Goal: Find specific page/section: Find specific page/section

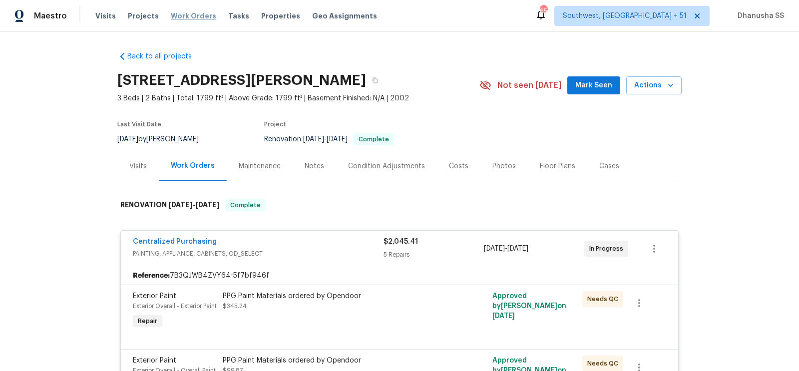
click at [193, 17] on span "Work Orders" at bounding box center [193, 16] width 45 height 10
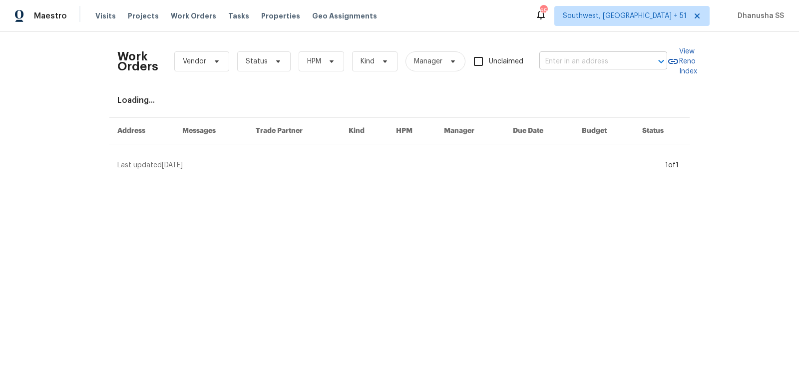
click at [580, 64] on input "text" at bounding box center [589, 61] width 100 height 15
paste input "1002 Dartmouth Rd, Waldorf, MD 20602"
type input "1002 Dartmouth Rd, Waldorf, MD 20602"
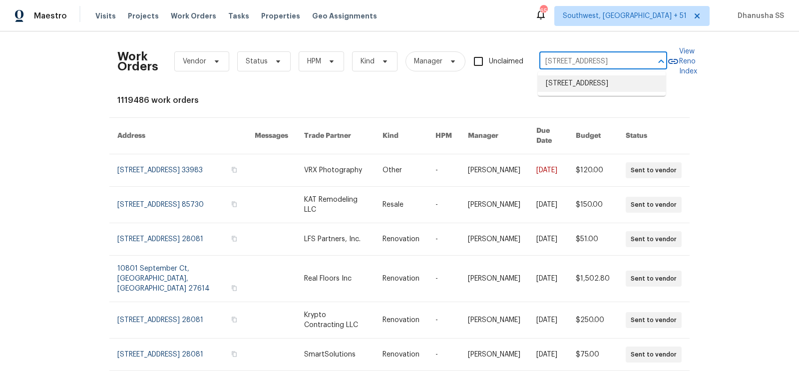
click at [584, 84] on li "1002 Dartmouth Rd, Waldorf, MD 20602" at bounding box center [602, 83] width 128 height 16
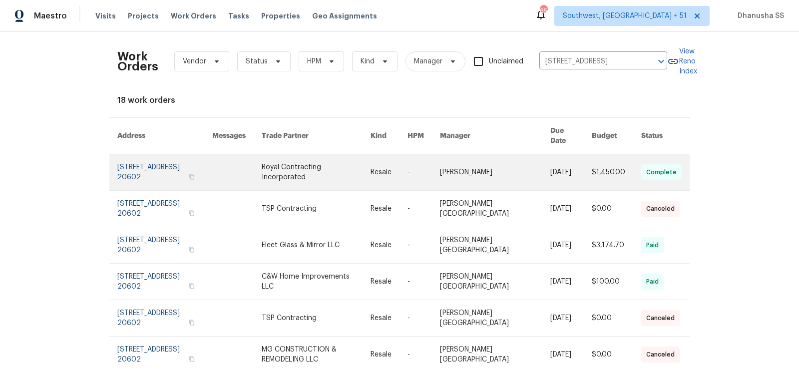
click at [236, 175] on link at bounding box center [236, 172] width 49 height 36
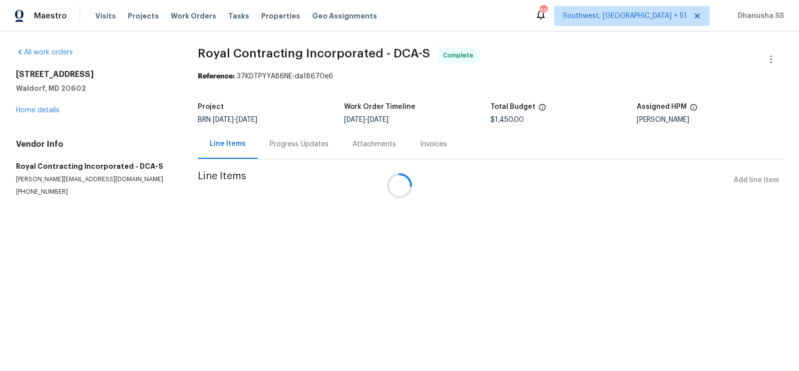
click at [35, 107] on div at bounding box center [399, 185] width 799 height 371
click at [35, 109] on link "Home details" at bounding box center [37, 110] width 43 height 7
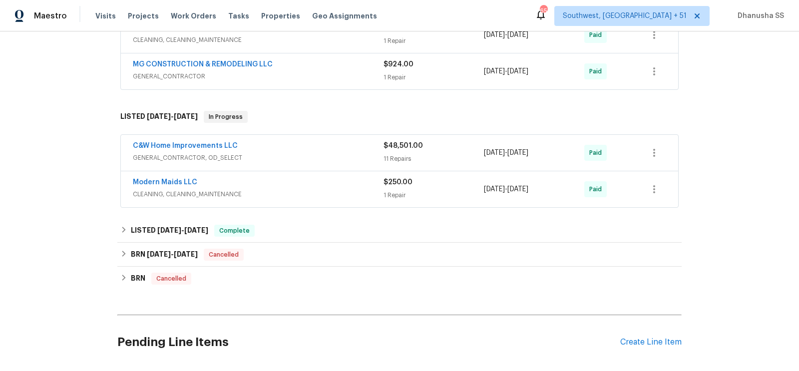
scroll to position [316, 0]
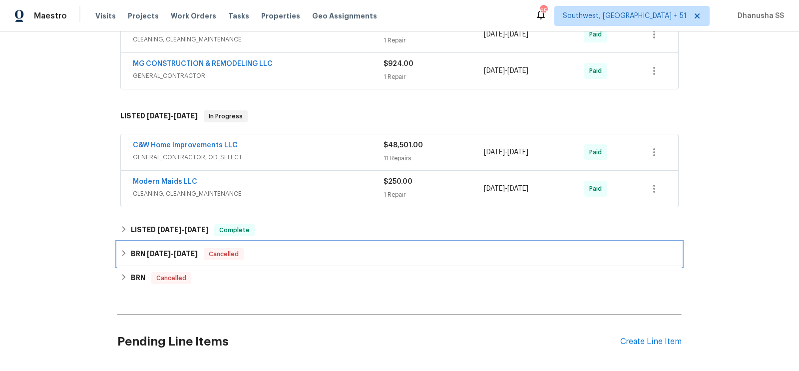
click at [300, 255] on div "BRN 9/3/25 - 9/25/25 Cancelled" at bounding box center [399, 254] width 558 height 12
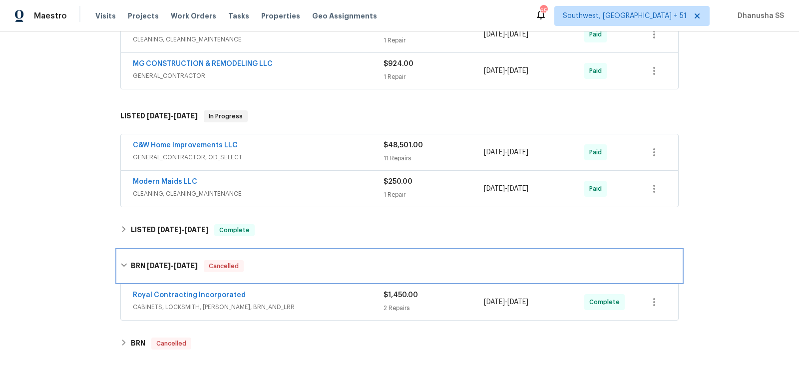
scroll to position [440, 0]
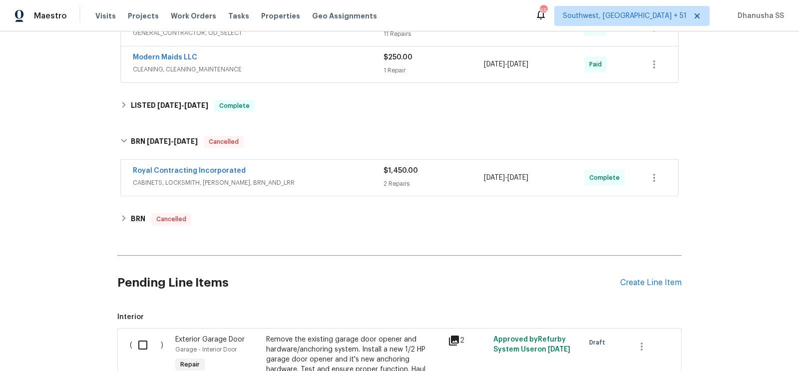
click at [323, 161] on div "Royal Contracting Incorporated CABINETS, LOCKSMITH, HANDYMAN, BRN_AND_LRR $1,45…" at bounding box center [399, 178] width 557 height 36
click at [323, 171] on div "Royal Contracting Incorporated" at bounding box center [258, 172] width 251 height 12
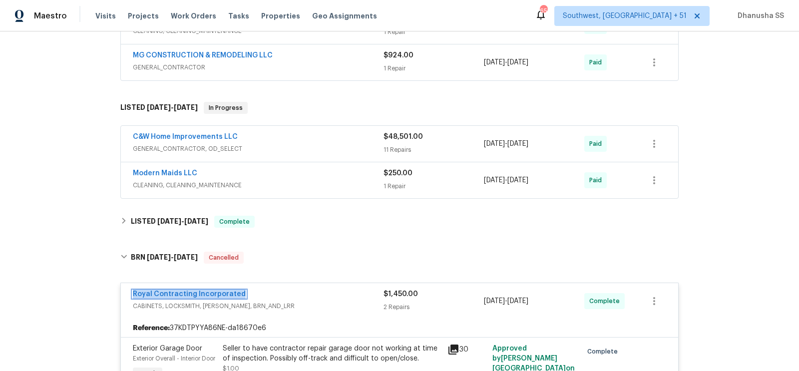
scroll to position [323, 0]
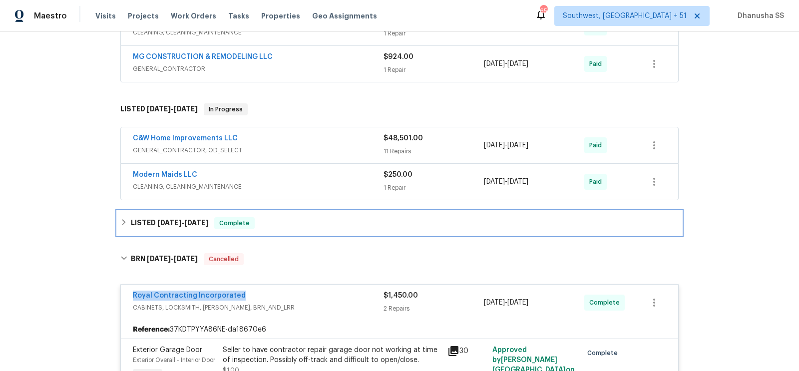
click at [304, 220] on div "LISTED 1/28/25 - 2/5/25 Complete" at bounding box center [399, 223] width 558 height 12
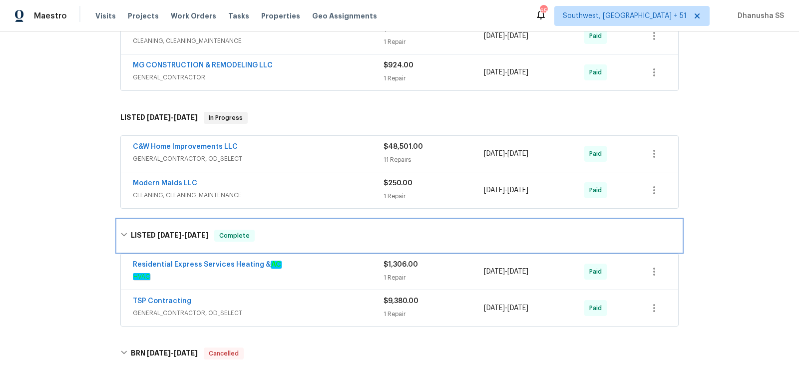
scroll to position [387, 0]
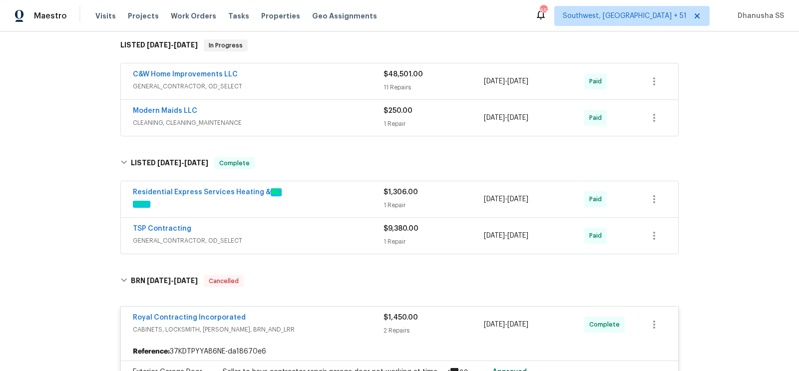
click at [343, 224] on div "TSP Contracting" at bounding box center [258, 230] width 251 height 12
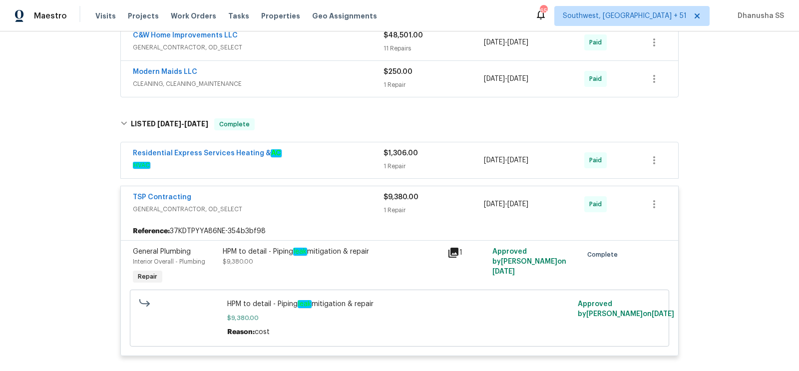
scroll to position [428, 0]
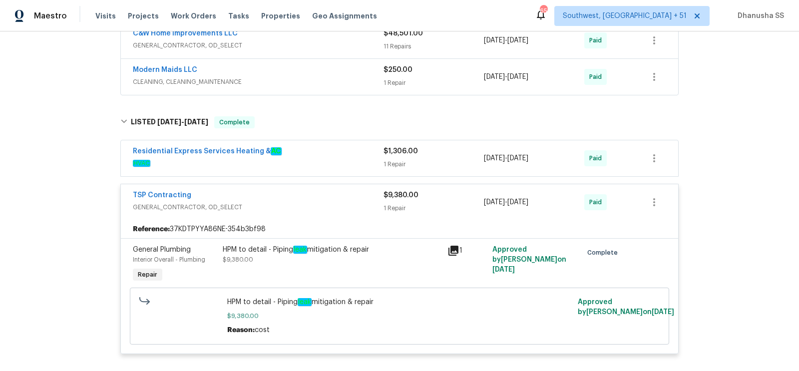
click at [311, 245] on div "HPM to detail - Piping leak mitigation & repair" at bounding box center [332, 250] width 219 height 10
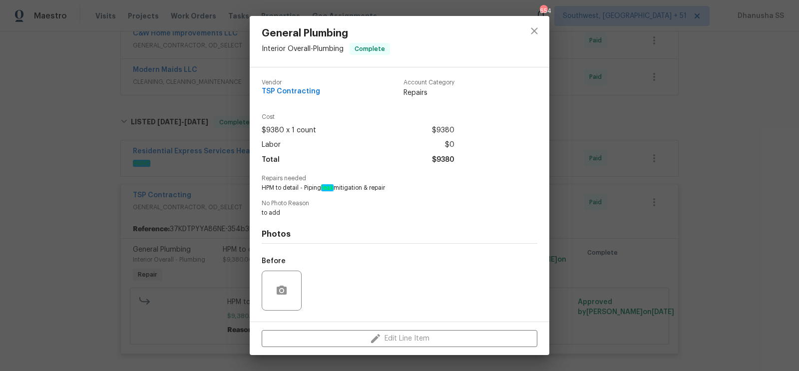
scroll to position [63, 0]
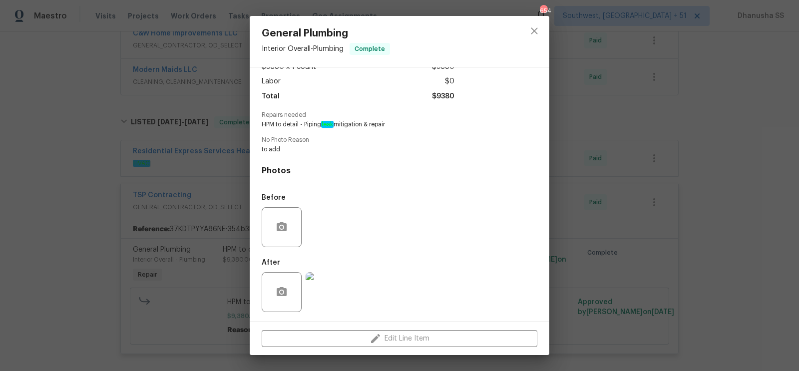
click at [318, 295] on img at bounding box center [326, 292] width 40 height 40
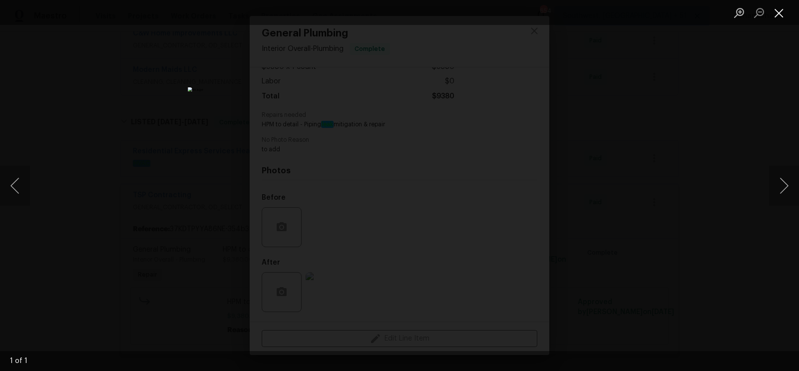
click at [783, 21] on button "Close lightbox" at bounding box center [779, 12] width 20 height 17
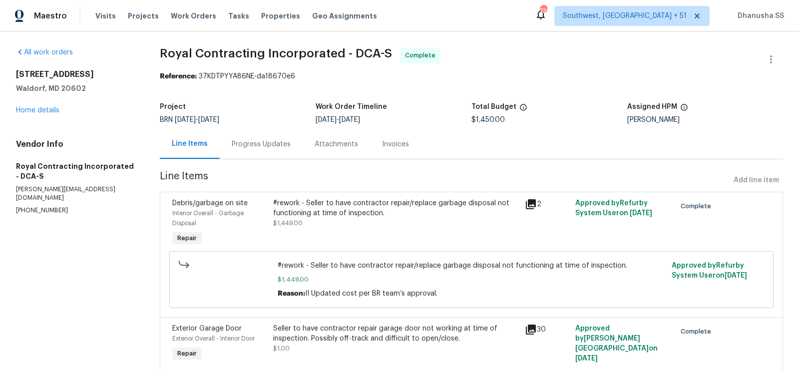
click at [280, 145] on div "Progress Updates" at bounding box center [261, 144] width 59 height 10
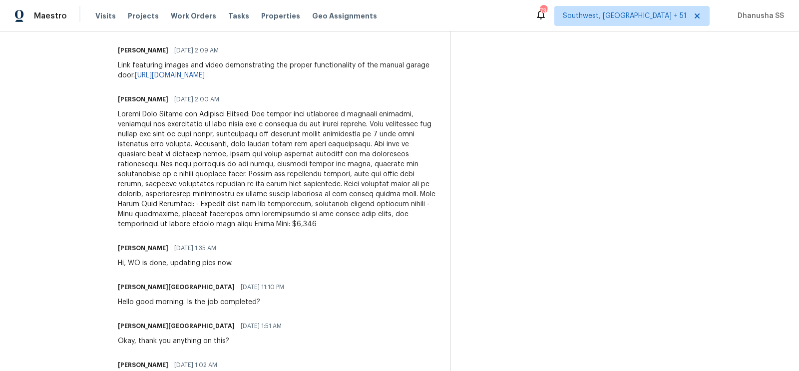
scroll to position [401, 0]
click at [186, 14] on span "Work Orders" at bounding box center [193, 16] width 45 height 10
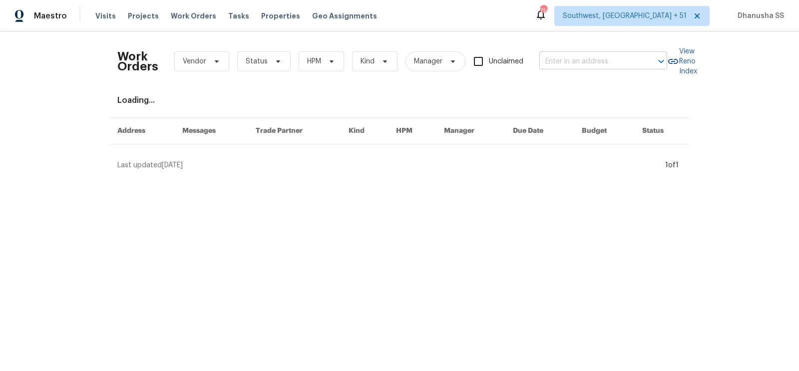
click at [565, 55] on input "text" at bounding box center [589, 61] width 100 height 15
paste input "[STREET_ADDRESS]"
type input "[STREET_ADDRESS]"
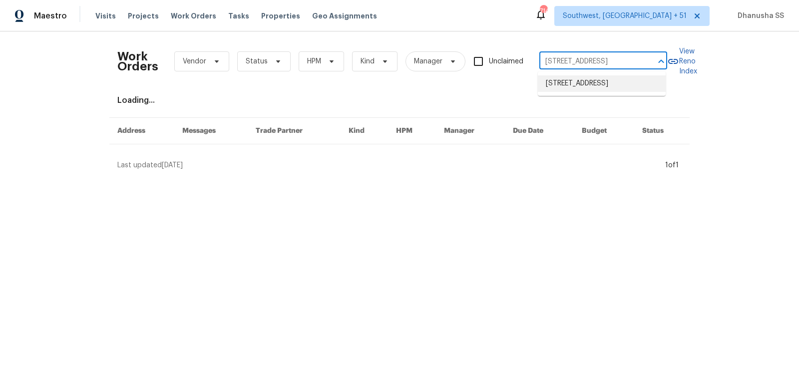
click at [566, 85] on li "[STREET_ADDRESS]" at bounding box center [602, 83] width 128 height 16
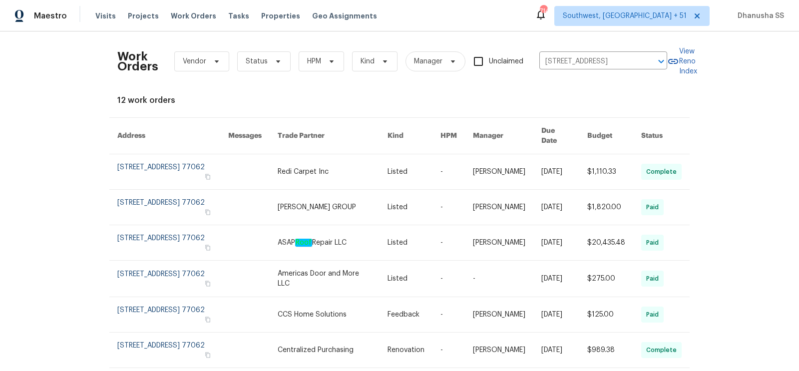
click at [405, 160] on link at bounding box center [413, 171] width 53 height 35
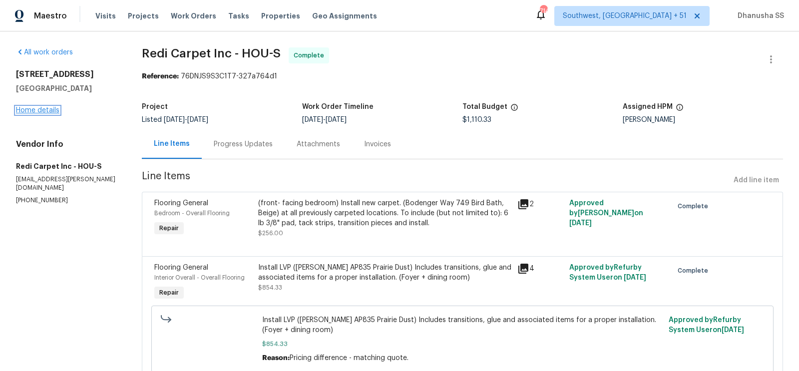
click at [49, 113] on link "Home details" at bounding box center [37, 110] width 43 height 7
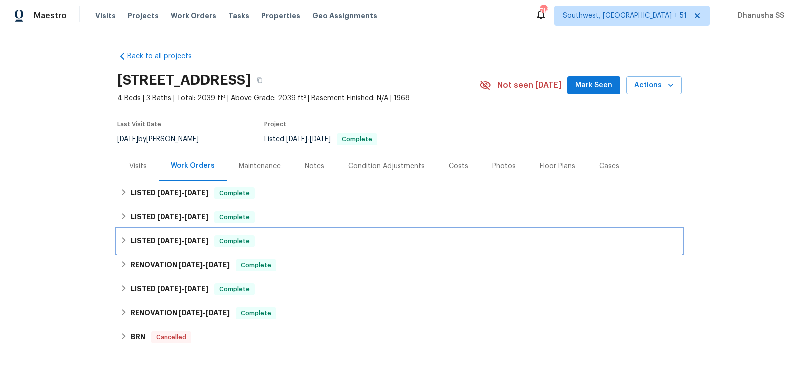
click at [291, 239] on div "LISTED [DATE] - [DATE] Complete" at bounding box center [399, 241] width 558 height 12
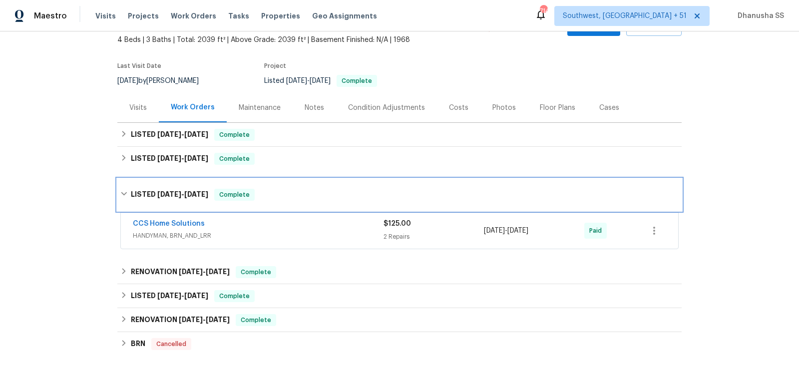
scroll to position [118, 0]
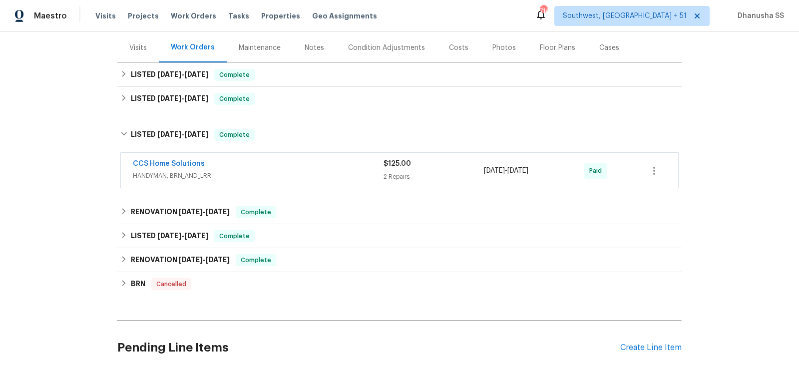
click at [323, 175] on span "HANDYMAN, BRN_AND_LRR" at bounding box center [258, 176] width 251 height 10
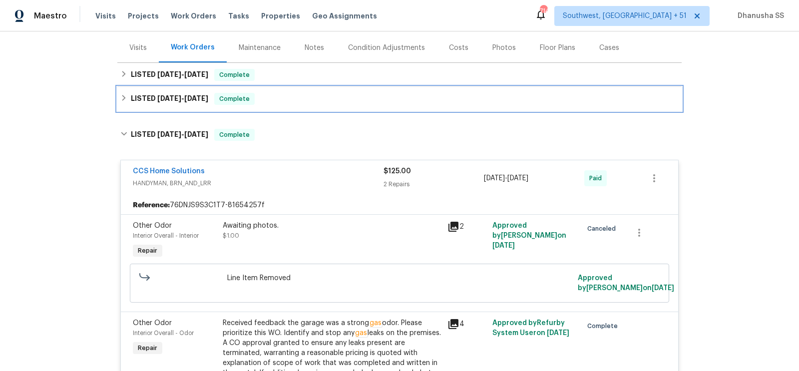
click at [309, 103] on div "LISTED [DATE] - [DATE] Complete" at bounding box center [399, 99] width 558 height 12
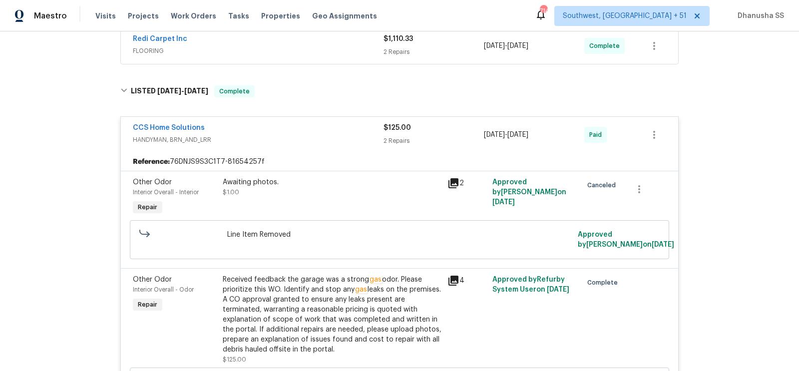
scroll to position [255, 0]
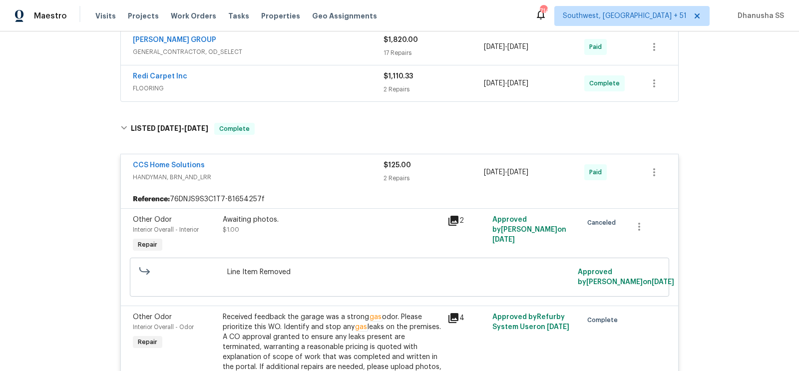
click at [343, 83] on span "FLOORING" at bounding box center [258, 88] width 251 height 10
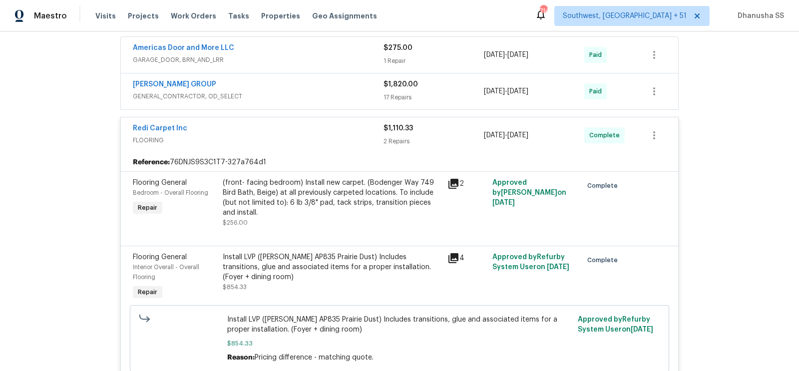
scroll to position [194, 0]
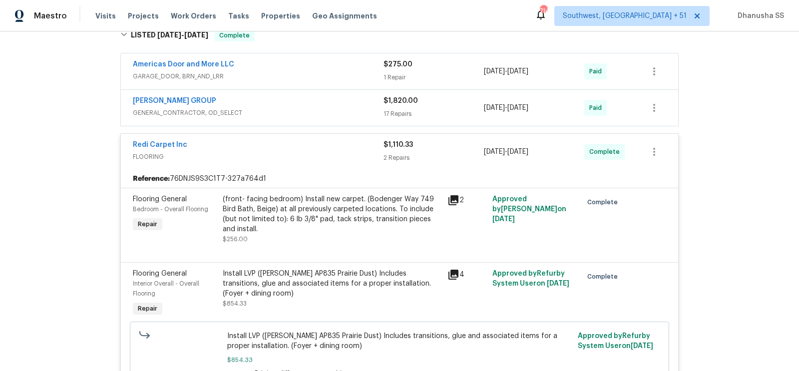
click at [334, 103] on div "[PERSON_NAME] GROUP" at bounding box center [258, 102] width 251 height 12
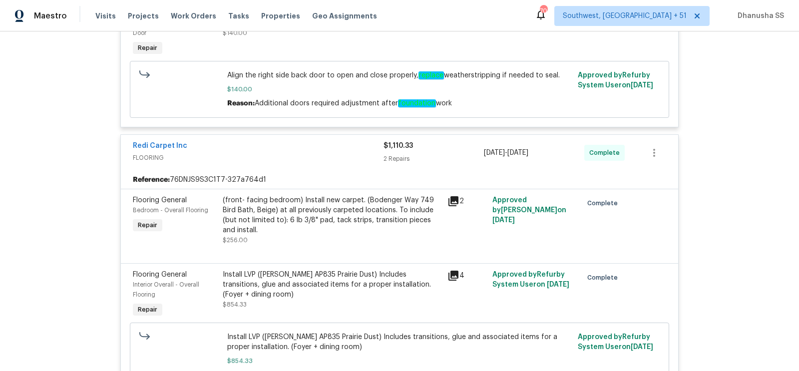
scroll to position [1706, 0]
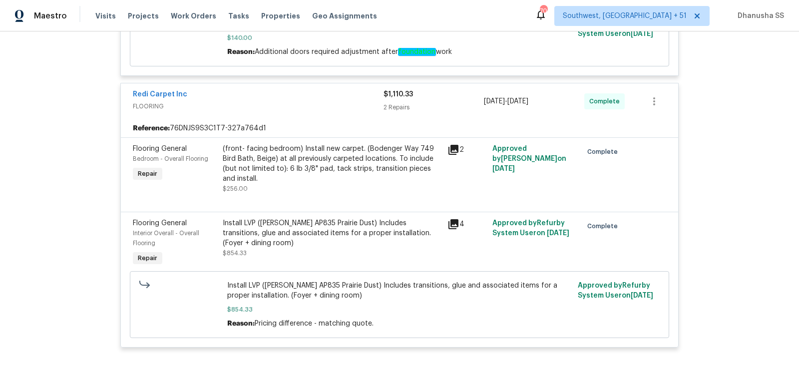
click at [295, 152] on div "(front- facing bedroom) Install new carpet. (Bodenger Way 749 Bird Bath, Beige)…" at bounding box center [332, 164] width 219 height 40
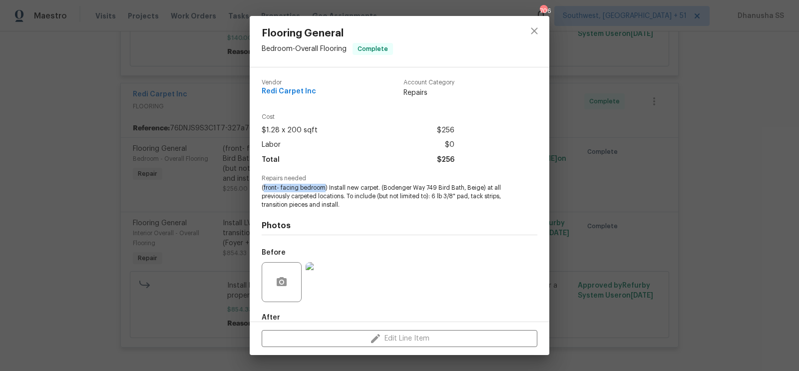
drag, startPoint x: 263, startPoint y: 189, endPoint x: 325, endPoint y: 188, distance: 62.4
click at [325, 188] on span "(front- facing bedroom) Install new carpet. (Bodenger Way 749 Bird Bath, Beige)…" at bounding box center [386, 196] width 248 height 25
copy span "front- facing bedroom"
click at [536, 26] on icon "close" at bounding box center [534, 31] width 12 height 12
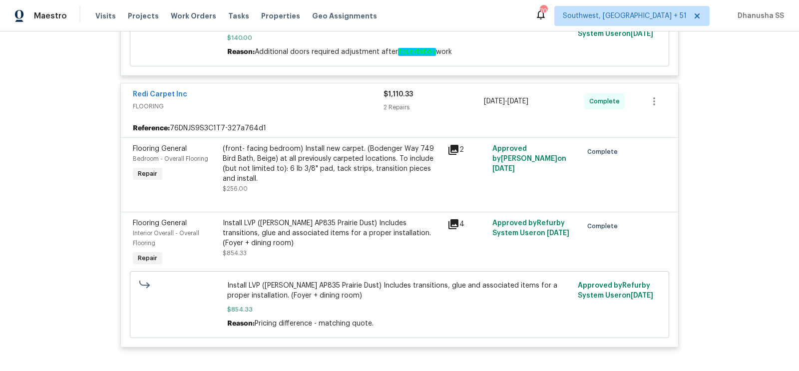
click at [367, 239] on div "Install LVP ([PERSON_NAME] AP835 Prairie Dust) Includes transitions, glue and a…" at bounding box center [332, 238] width 219 height 40
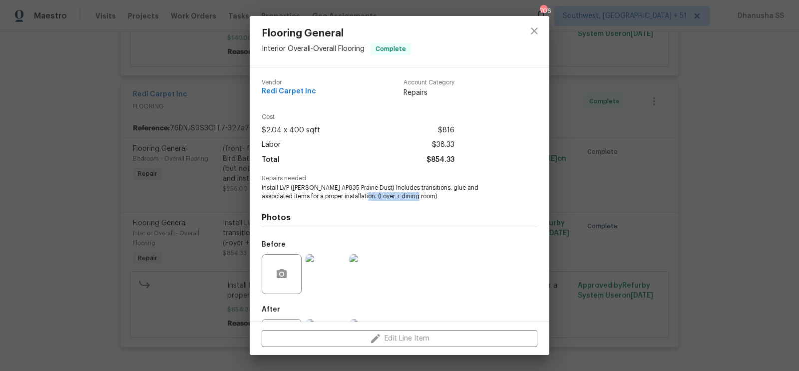
drag, startPoint x: 332, startPoint y: 198, endPoint x: 388, endPoint y: 198, distance: 55.4
click at [388, 198] on span "Install LVP ([PERSON_NAME] AP835 Prairie Dust) Includes transitions, glue and a…" at bounding box center [386, 192] width 248 height 17
copy span "Foyer + dining room"
click at [536, 20] on button "close" at bounding box center [534, 31] width 24 height 24
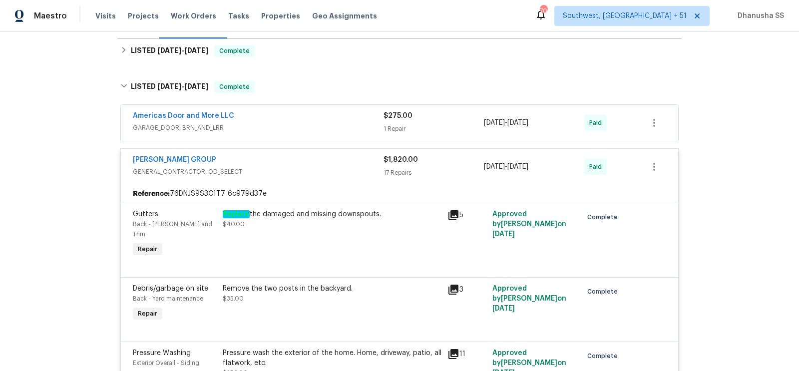
scroll to position [85, 0]
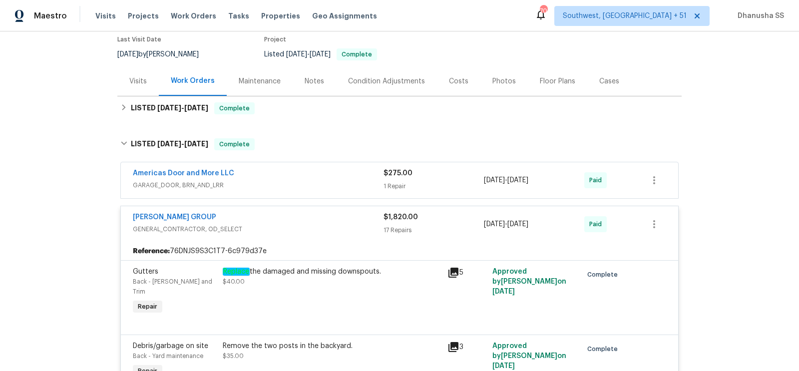
click at [353, 189] on span "GARAGE_DOOR, BRN_AND_LRR" at bounding box center [258, 185] width 251 height 10
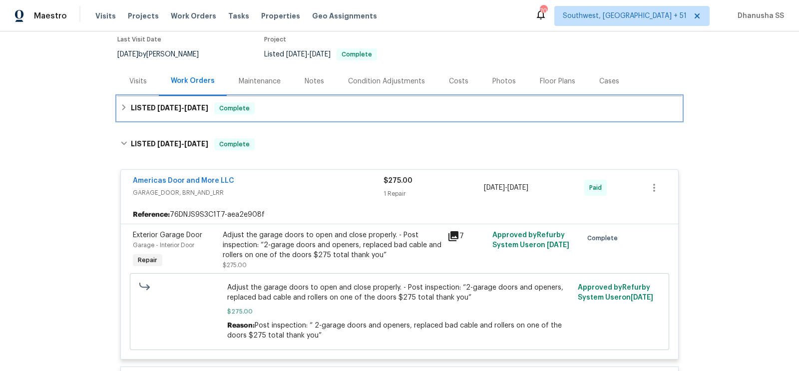
click at [276, 109] on div "LISTED [DATE] - [DATE] Complete" at bounding box center [399, 108] width 558 height 12
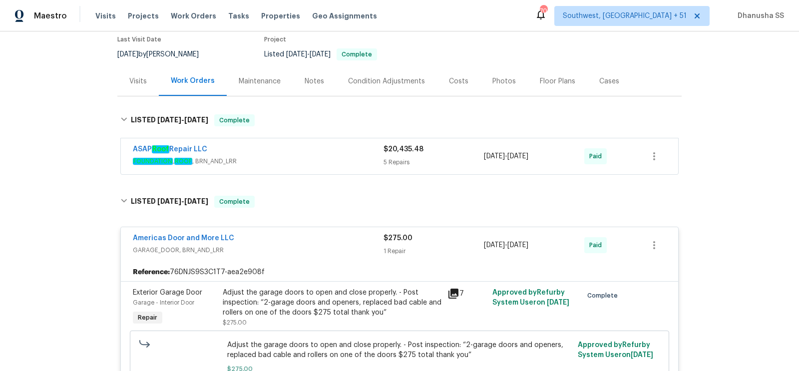
click at [326, 150] on div "ASAP Roof Repair LLC" at bounding box center [258, 150] width 251 height 12
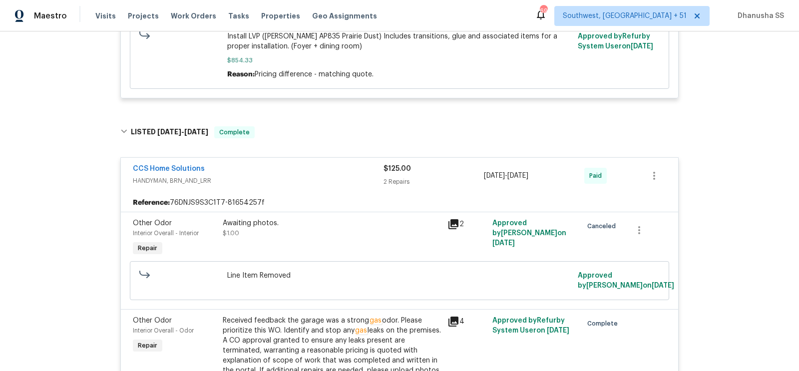
scroll to position [2294, 0]
